Goal: Information Seeking & Learning: Understand process/instructions

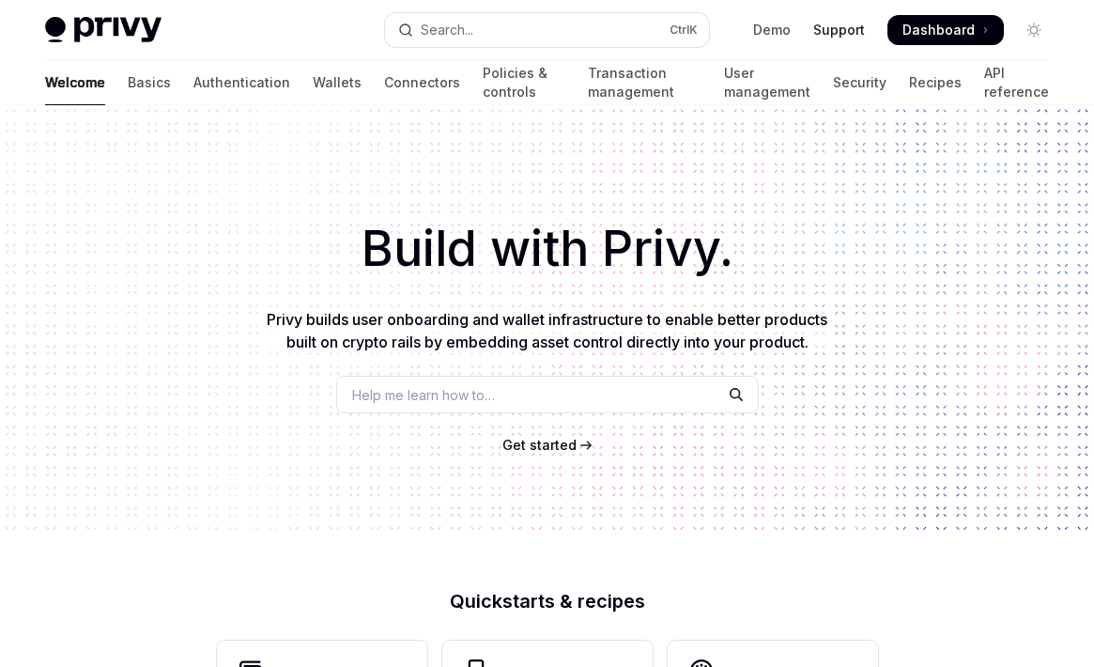
click at [843, 29] on link "Support" at bounding box center [839, 30] width 52 height 19
click at [539, 445] on span "Get started" at bounding box center [539, 445] width 74 height 16
